Goal: Transaction & Acquisition: Purchase product/service

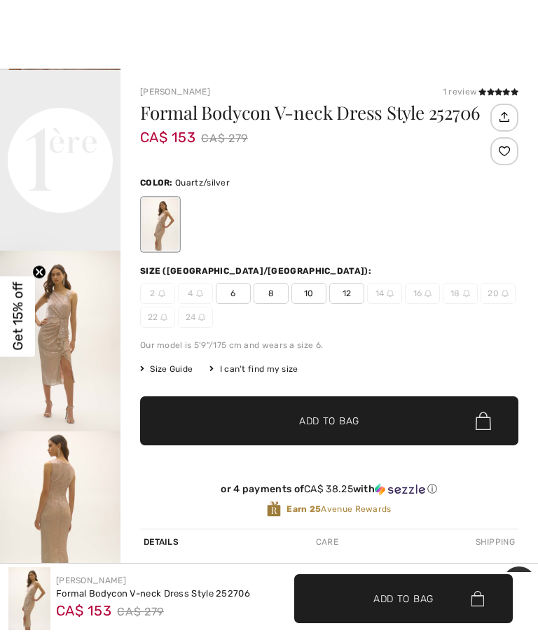
click at [494, 90] on icon at bounding box center [498, 91] width 8 height 7
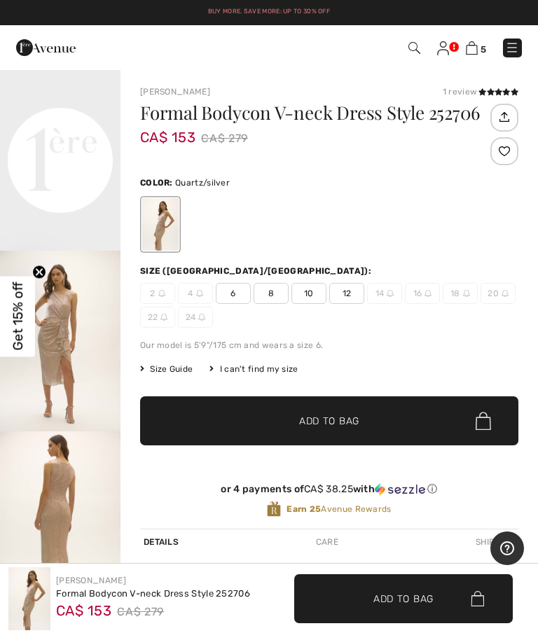
click at [415, 48] on img at bounding box center [414, 48] width 12 height 12
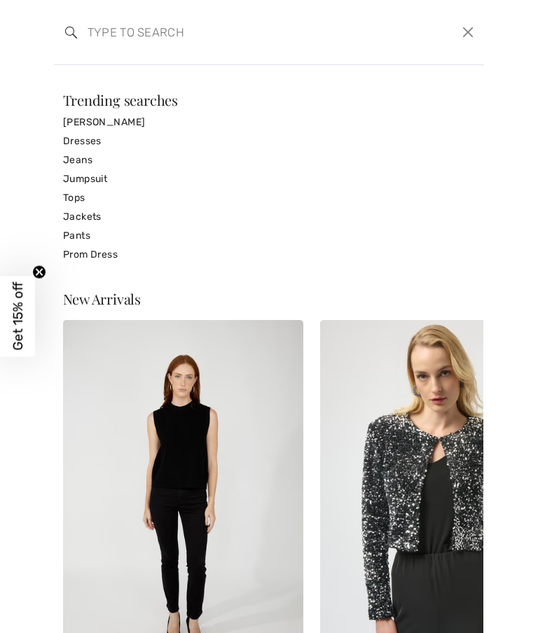
click at [78, 140] on link "Dresses" at bounding box center [269, 141] width 412 height 19
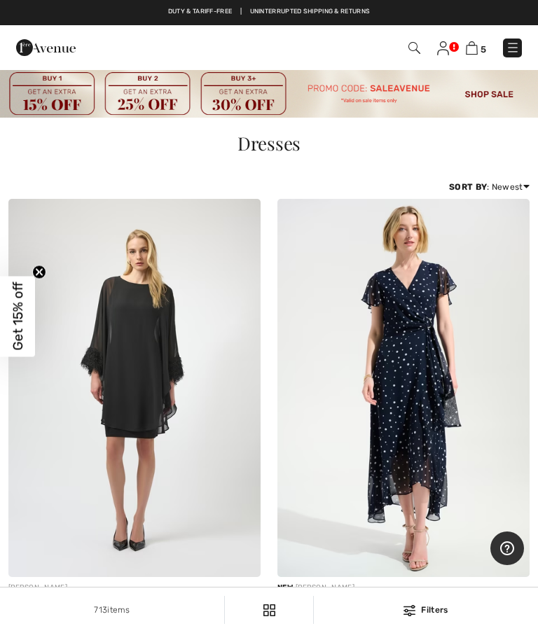
click at [413, 605] on img at bounding box center [409, 610] width 12 height 11
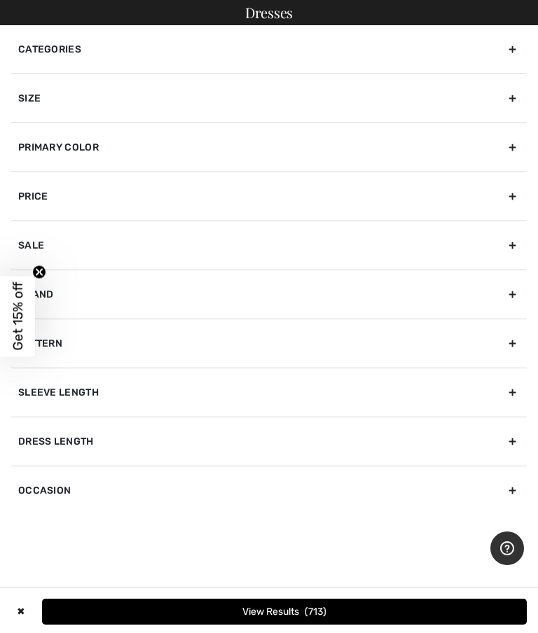
click at [505, 103] on div "Size" at bounding box center [268, 97] width 515 height 49
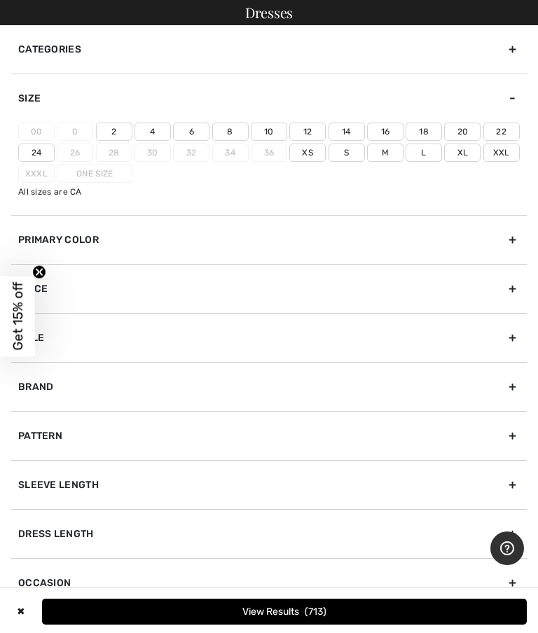
click at [191, 129] on label "6" at bounding box center [191, 131] width 36 height 18
click at [0, 0] on input"] "6" at bounding box center [0, 0] width 0 height 0
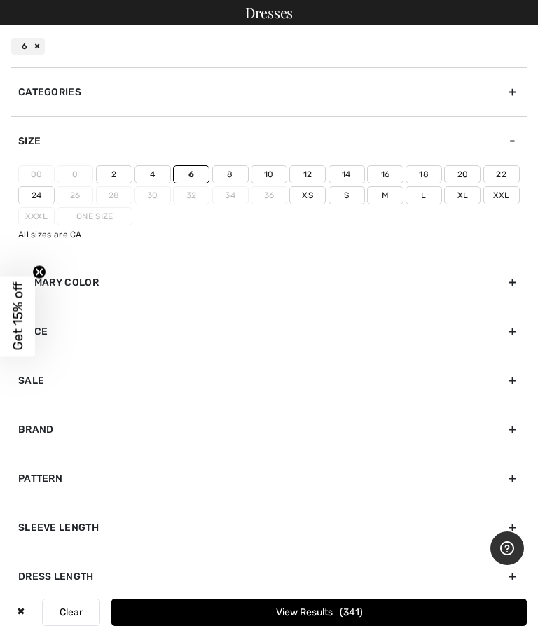
click at [40, 269] on circle "Close teaser" at bounding box center [39, 271] width 13 height 13
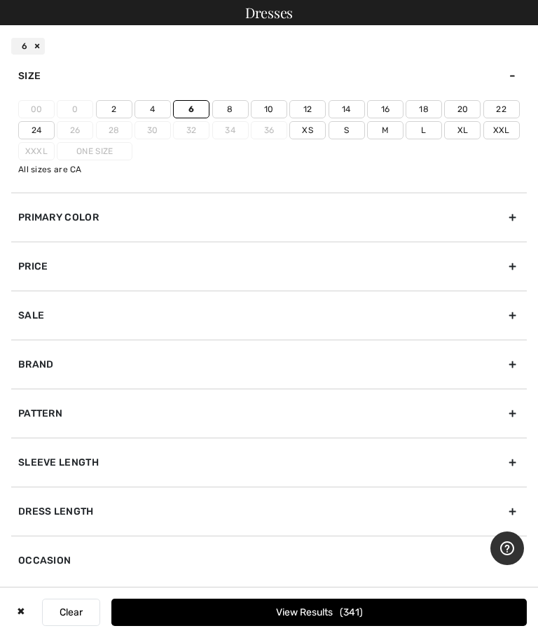
click at [510, 507] on div "Dress Length" at bounding box center [268, 510] width 515 height 49
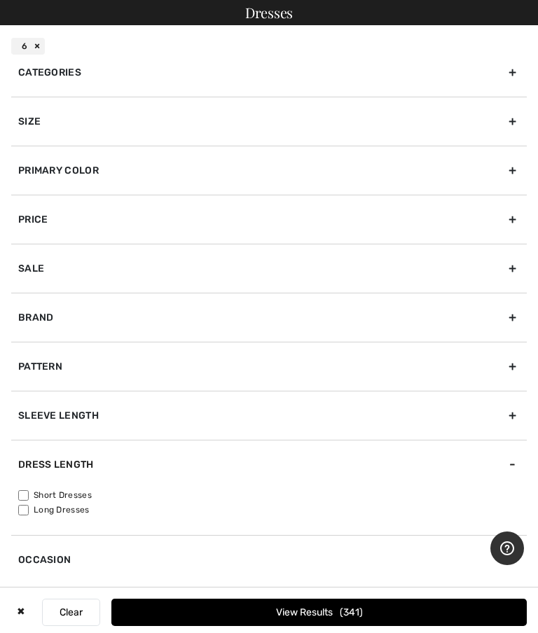
scroll to position [19, 0]
click at [20, 494] on input"] "Short Dresses" at bounding box center [23, 496] width 10 height 10
checkbox input"] "true"
click at [398, 617] on button "View Results 205" at bounding box center [318, 611] width 415 height 27
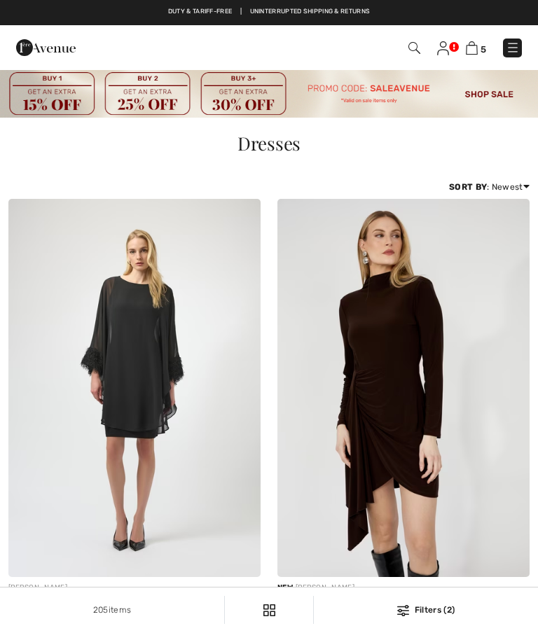
checkbox input "true"
click at [411, 607] on div "Filters (2)" at bounding box center [425, 609] width 207 height 13
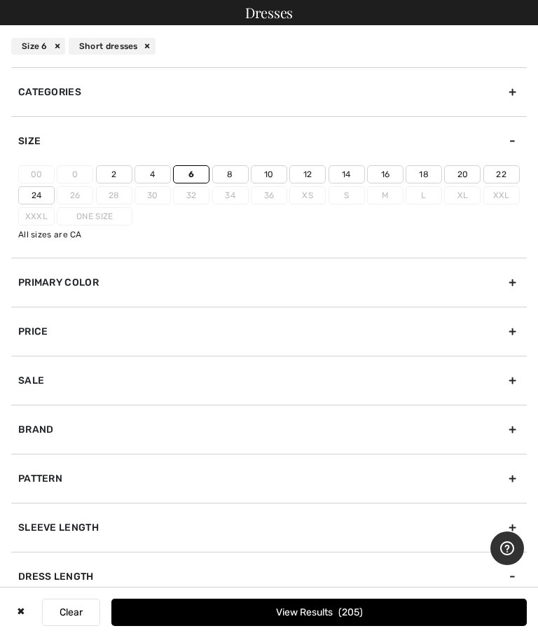
click at [512, 276] on div "Primary Color" at bounding box center [268, 282] width 515 height 49
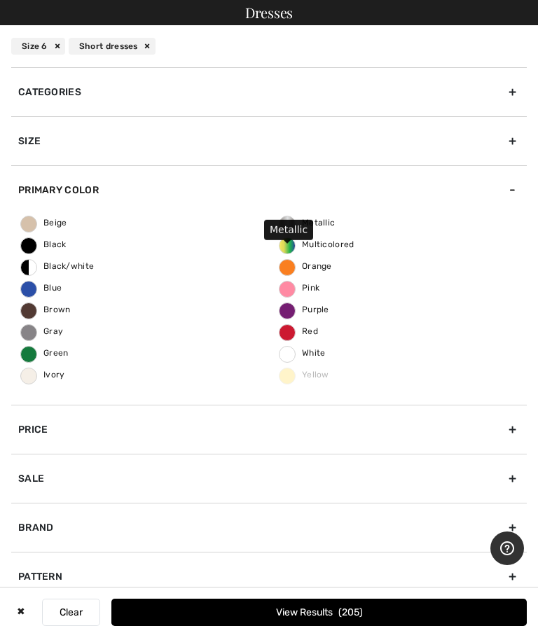
click at [289, 223] on span "Metallic" at bounding box center [306, 223] width 55 height 10
click at [0, 0] on input "Metallic" at bounding box center [0, 0] width 0 height 0
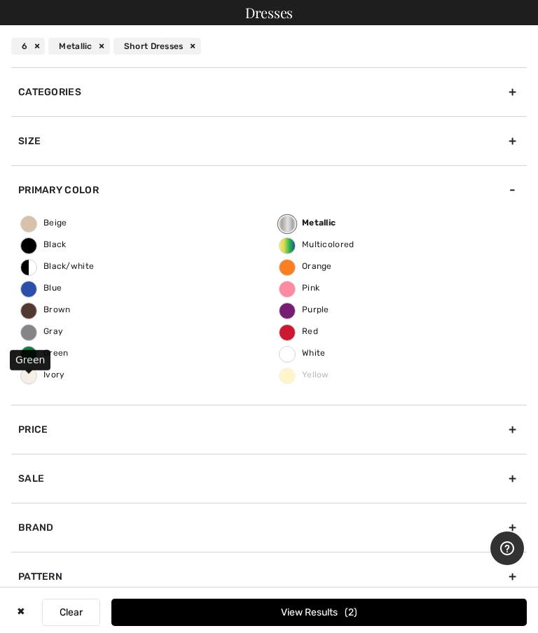
click at [31, 352] on span "Green" at bounding box center [45, 353] width 48 height 10
click at [0, 0] on input "Green" at bounding box center [0, 0] width 0 height 0
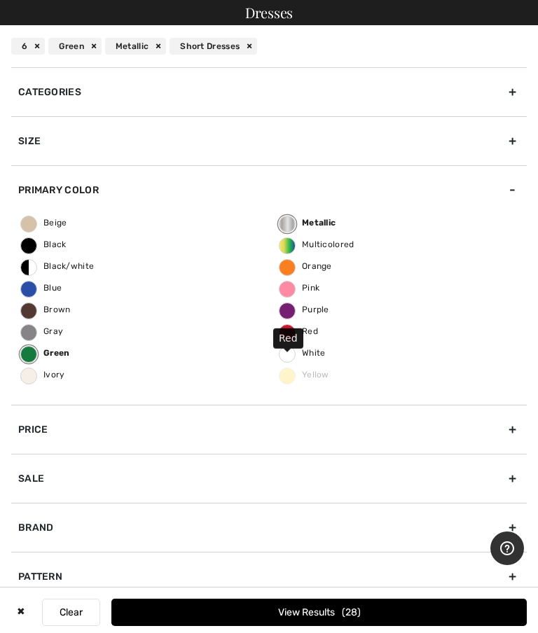
click at [290, 328] on span "Red" at bounding box center [298, 331] width 38 height 10
click at [0, 0] on input "Red" at bounding box center [0, 0] width 0 height 0
click at [348, 615] on span "38" at bounding box center [351, 612] width 19 height 12
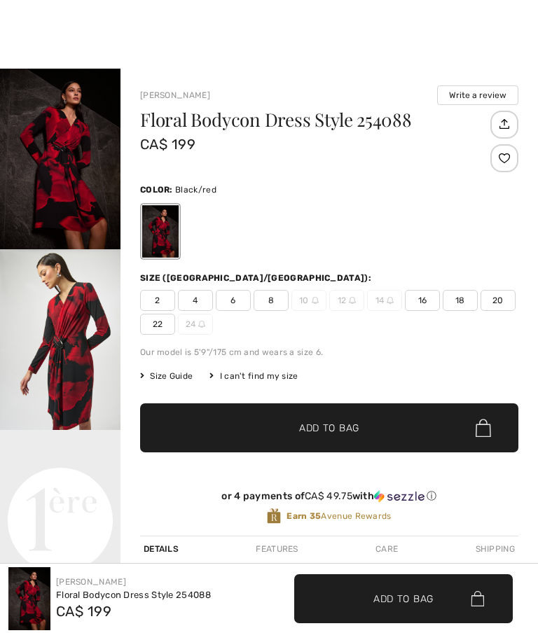
scroll to position [314, 0]
